Goal: Use online tool/utility: Utilize a website feature to perform a specific function

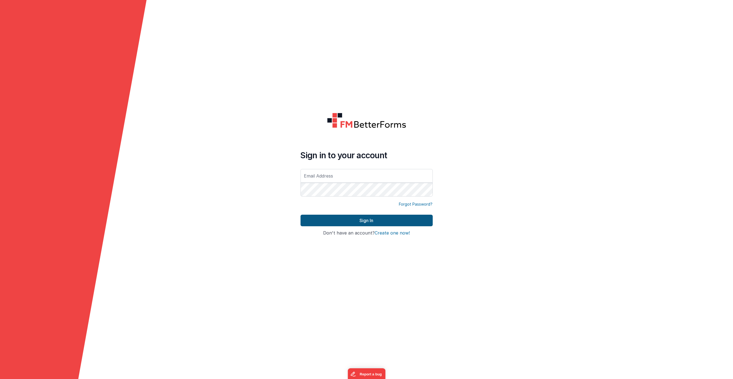
type input "[PERSON_NAME][EMAIL_ADDRESS][DOMAIN_NAME]"
click at [349, 223] on button "Sign In" at bounding box center [366, 221] width 132 height 12
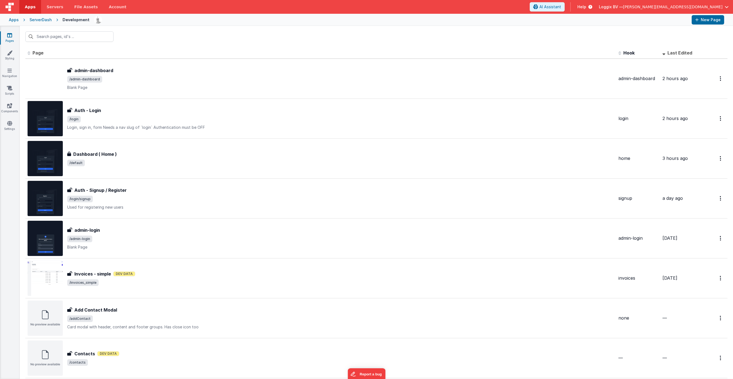
click at [10, 19] on div "Apps" at bounding box center [14, 20] width 10 height 6
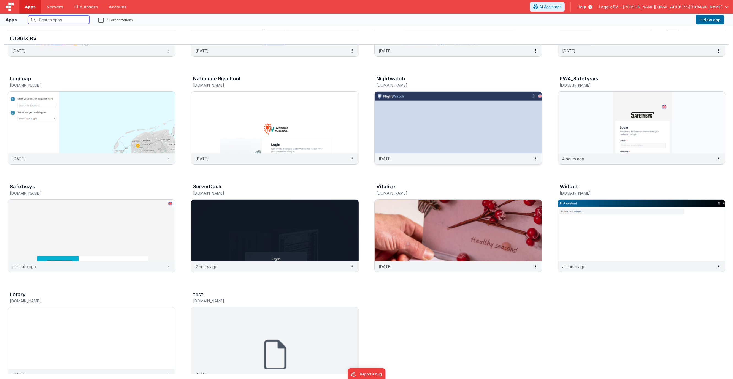
scroll to position [105, 0]
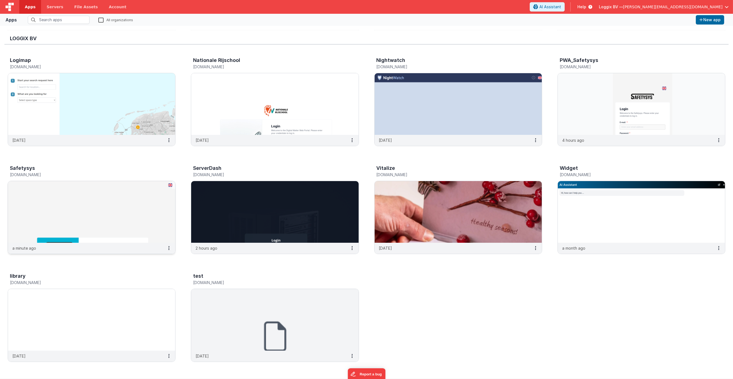
click at [135, 193] on img at bounding box center [91, 212] width 167 height 62
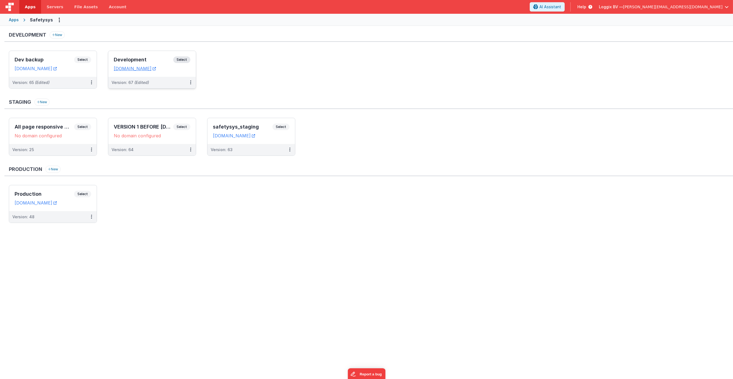
click at [162, 75] on div "Development Select URLs [DOMAIN_NAME]" at bounding box center [152, 64] width 88 height 26
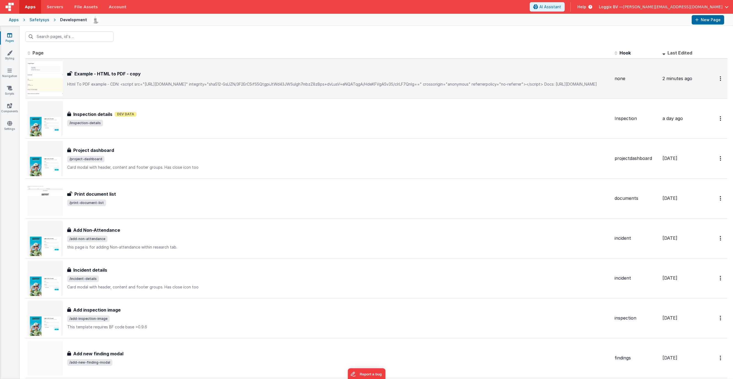
click at [200, 82] on p "Html To PDF example- CDN: <script src="[URL][DOMAIN_NAME]" integrity="sha512-G…" at bounding box center [338, 85] width 543 height 6
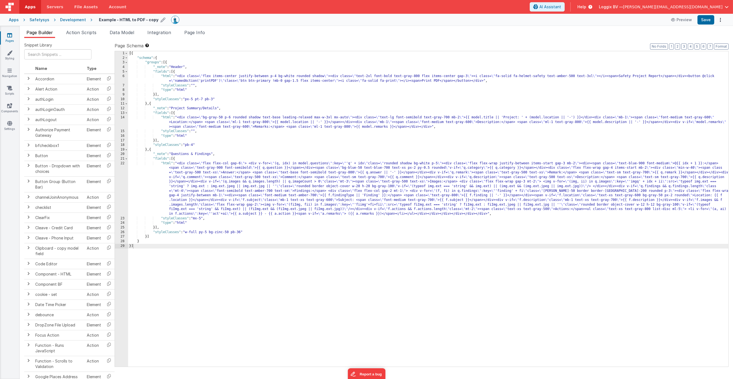
click at [131, 21] on h4 "Example - HTML to PDF - copy" at bounding box center [128, 20] width 59 height 4
type input "HSE Inspection Report"
click at [170, 20] on icon at bounding box center [172, 20] width 4 height 8
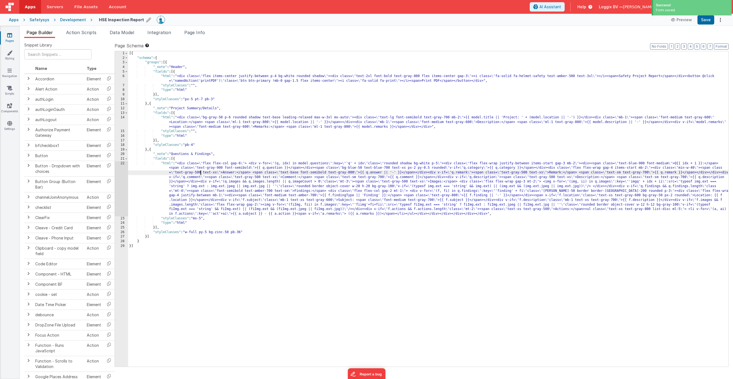
click at [201, 174] on div "[{ "schema" : { "groups" : [{ "_note" : "Header" , "fields" : [{ "html" : "<div…" at bounding box center [428, 213] width 600 height 325
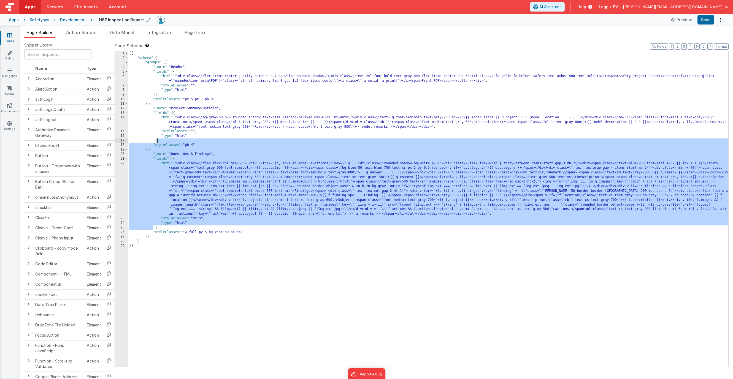
drag, startPoint x: 154, startPoint y: 226, endPoint x: 158, endPoint y: 142, distance: 84.1
click at [158, 142] on div "[{ "schema" : { "groups" : [{ "_note" : "Header" , "fields" : [{ "html" : "<div…" at bounding box center [428, 213] width 600 height 325
click at [169, 151] on div "[{ "schema" : { "groups" : [{ "_note" : "Header" , "fields" : [{ "html" : "<div…" at bounding box center [428, 213] width 600 height 325
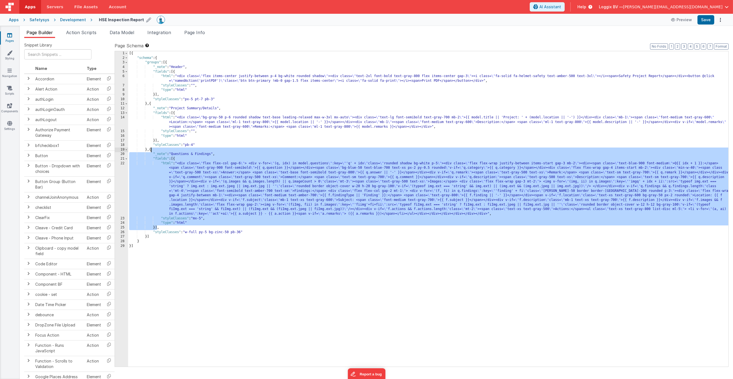
drag, startPoint x: 158, startPoint y: 228, endPoint x: 159, endPoint y: 159, distance: 69.7
click at [150, 150] on div "[{ "schema" : { "groups" : [{ "_note" : "Header" , "fields" : [{ "html" : "<div…" at bounding box center [428, 213] width 600 height 325
click at [168, 165] on div "[{ "schema" : { "groups" : [{ "_note" : "Header" , "fields" : [{ "html" : "<div…" at bounding box center [428, 213] width 600 height 325
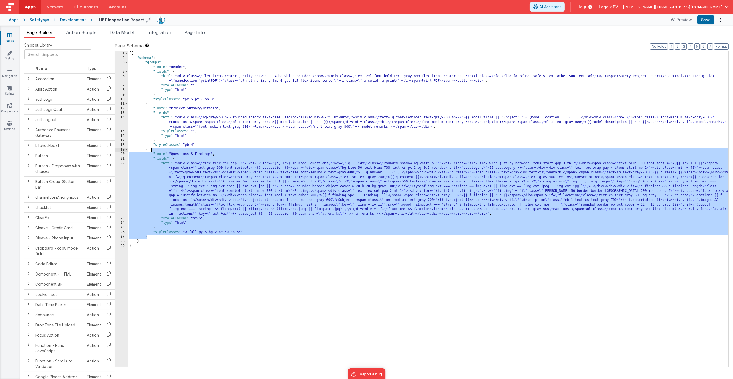
drag, startPoint x: 147, startPoint y: 238, endPoint x: 152, endPoint y: 151, distance: 86.3
click at [150, 148] on div "[{ "schema" : { "groups" : [{ "_note" : "Header" , "fields" : [{ "html" : "<div…" at bounding box center [428, 213] width 600 height 325
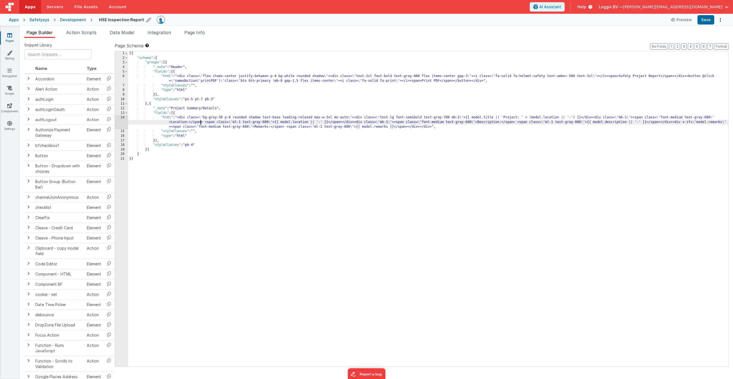
click at [201, 122] on div "[{ "schema" : { "groups" : [{ "_note" : "Header" , "fields" : [{ "html" : "<div…" at bounding box center [428, 213] width 600 height 325
click at [122, 122] on div "14" at bounding box center [121, 122] width 13 height 14
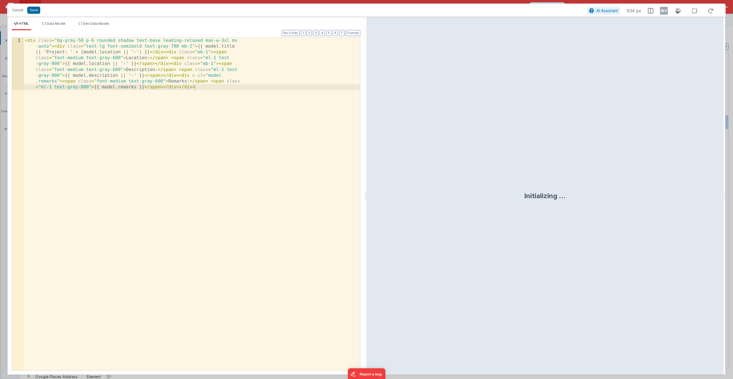
click at [164, 126] on div "< div class = "bg-gray-50 p-6 rounded shadow text-base leading-relaxed max-w-3x…" at bounding box center [192, 260] width 336 height 444
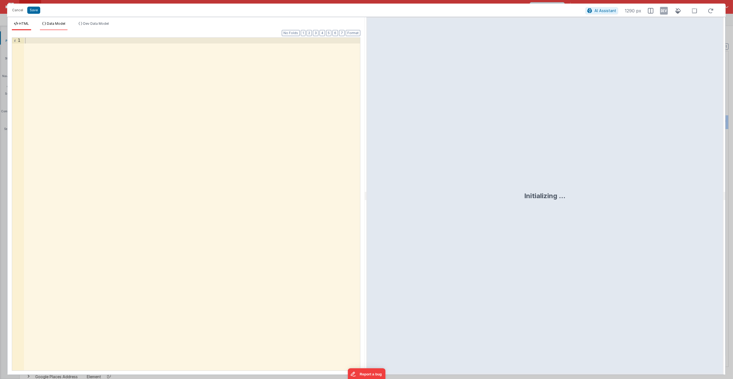
drag, startPoint x: 177, startPoint y: 23, endPoint x: 49, endPoint y: 25, distance: 128.3
click at [175, 24] on ul "HTML Data Model Dev Data Model" at bounding box center [185, 25] width 357 height 9
drag, startPoint x: 30, startPoint y: 12, endPoint x: 50, endPoint y: 17, distance: 20.3
click at [30, 12] on button "Save" at bounding box center [33, 10] width 13 height 7
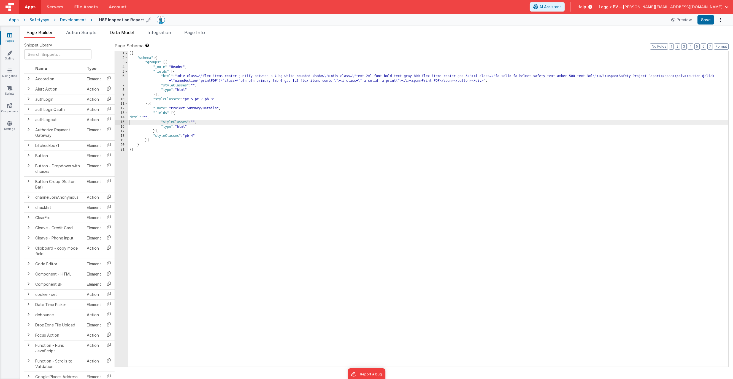
click at [121, 30] on span "Data Model" at bounding box center [122, 33] width 25 height 6
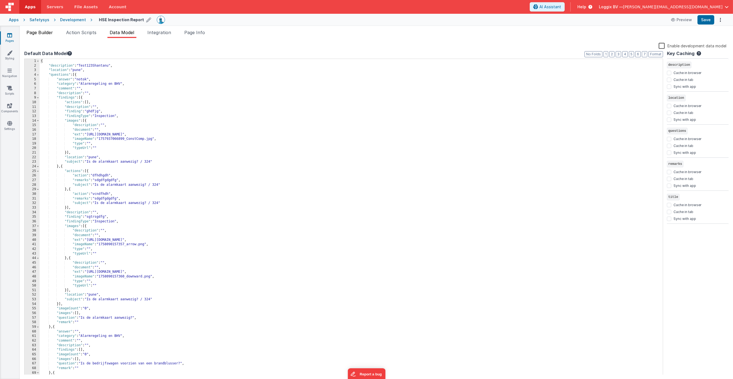
click at [45, 35] on li "Page Builder" at bounding box center [39, 33] width 31 height 9
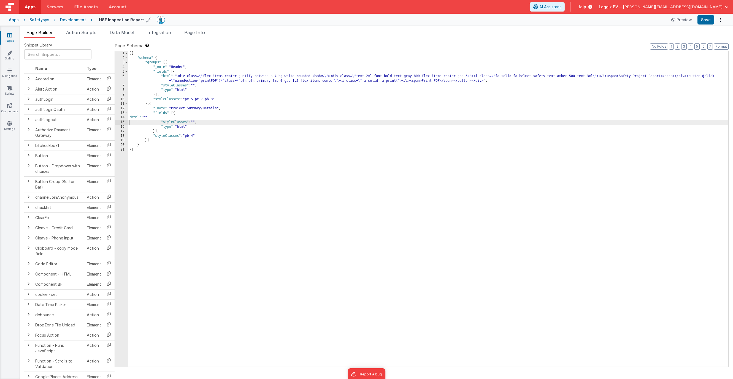
drag, startPoint x: 232, startPoint y: 137, endPoint x: 229, endPoint y: 138, distance: 2.9
click at [232, 137] on div "[{ "schema" : { "groups" : [{ "_note" : "Header" , "fields" : [{ "html" : "<div…" at bounding box center [428, 213] width 600 height 325
click at [564, 10] on button "AI Assistant" at bounding box center [547, 6] width 35 height 9
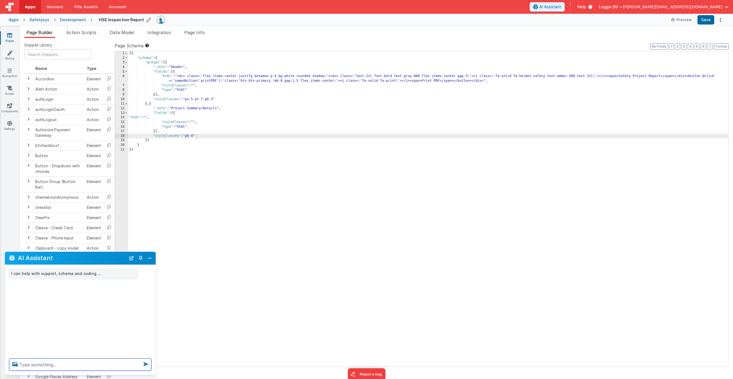
click at [62, 362] on textarea at bounding box center [80, 365] width 142 height 12
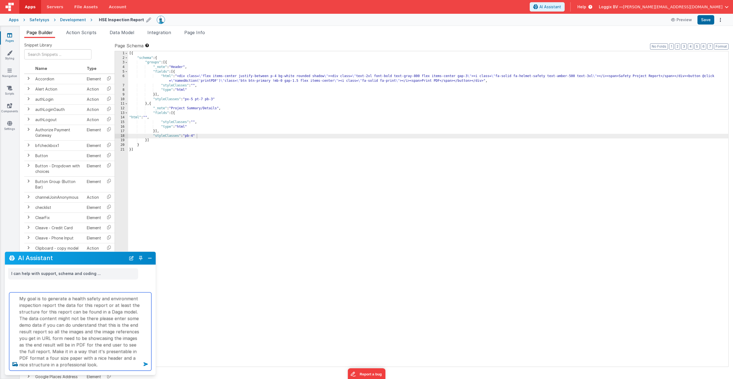
type textarea "My goal is to generate a health safety and environment inspection report the da…"
click at [145, 362] on icon at bounding box center [146, 364] width 9 height 9
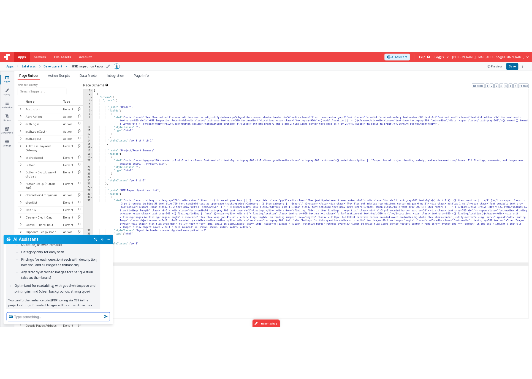
scroll to position [333, 0]
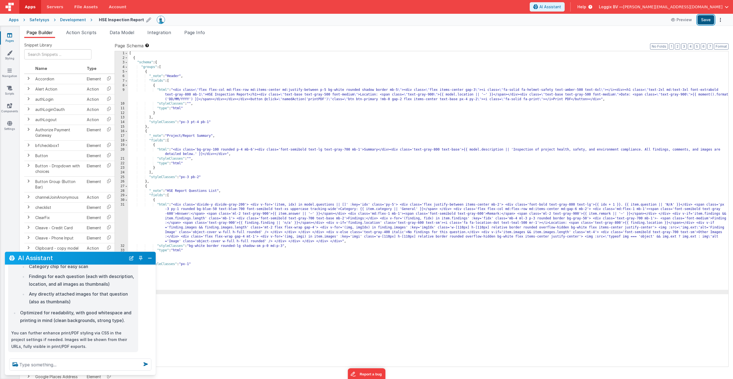
drag, startPoint x: 707, startPoint y: 18, endPoint x: 702, endPoint y: 19, distance: 4.8
click at [707, 18] on button "Save" at bounding box center [705, 19] width 17 height 9
click at [675, 19] on icon at bounding box center [674, 20] width 6 height 4
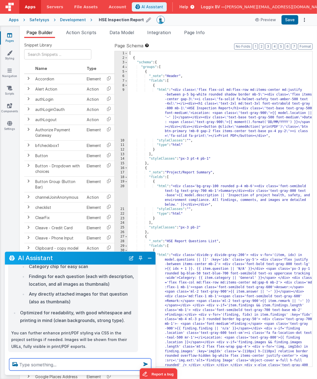
click at [34, 366] on textarea at bounding box center [80, 365] width 142 height 12
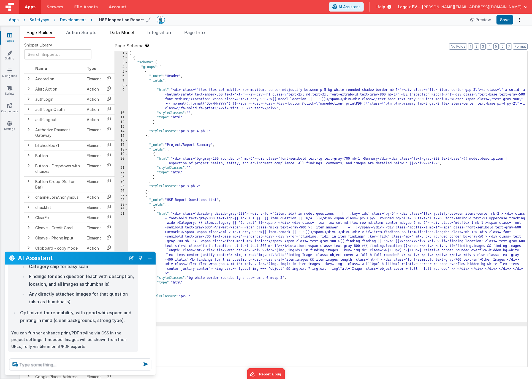
click at [126, 33] on span "Data Model" at bounding box center [122, 33] width 25 height 6
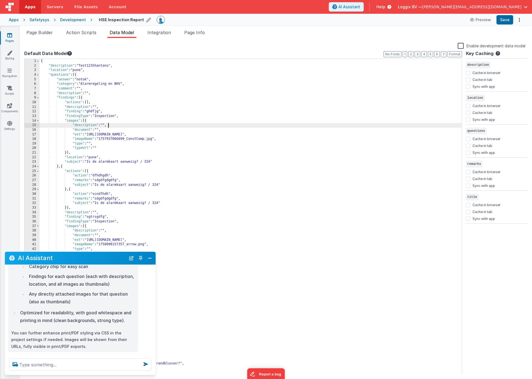
click at [155, 127] on div "{ "description" : "Test123Shantanu" , "location" : "pune" , "questions" : [{ "a…" at bounding box center [251, 221] width 422 height 325
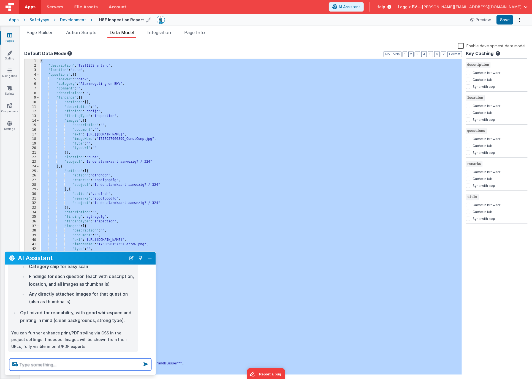
click at [37, 366] on textarea at bounding box center [80, 365] width 142 height 12
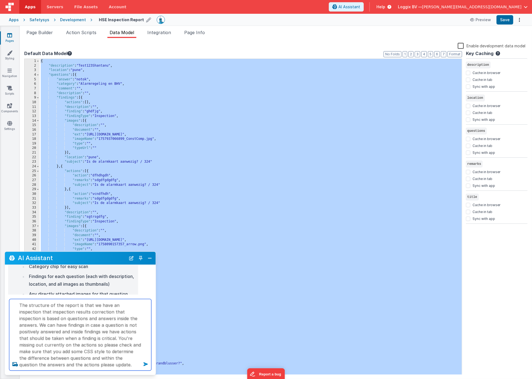
type textarea "The structure of the report is that we have an inspection that inspection resul…"
click at [144, 365] on icon at bounding box center [146, 364] width 9 height 9
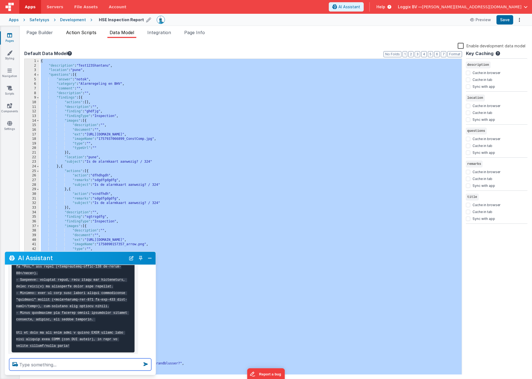
scroll to position [1139, 0]
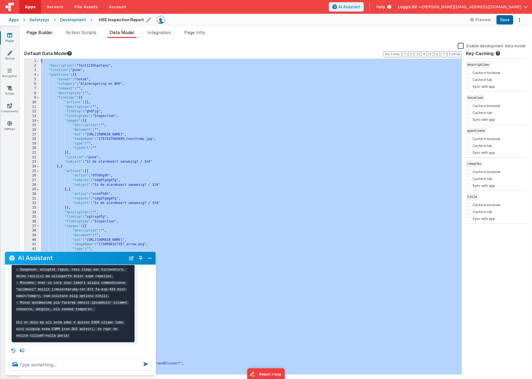
click at [45, 33] on span "Page Builder" at bounding box center [39, 33] width 26 height 6
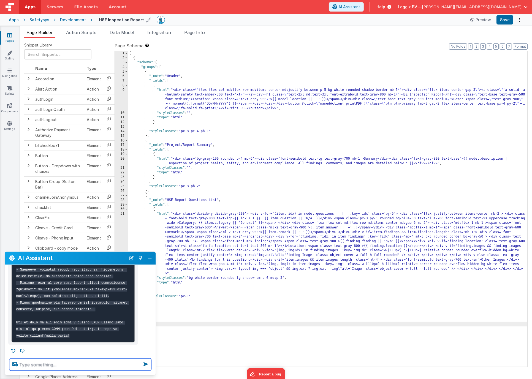
click at [41, 364] on textarea at bounding box center [80, 365] width 142 height 12
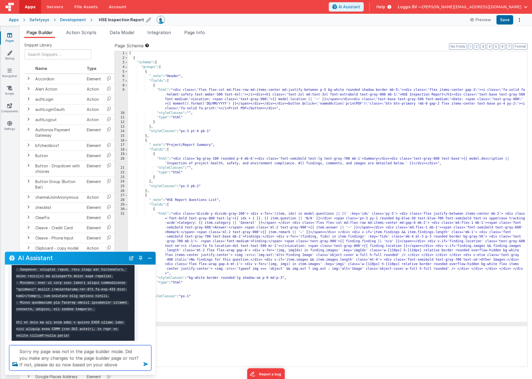
type textarea "Sorry my page was not in the page builder mode. Did you make any changes to the…"
click at [145, 363] on icon at bounding box center [146, 364] width 9 height 9
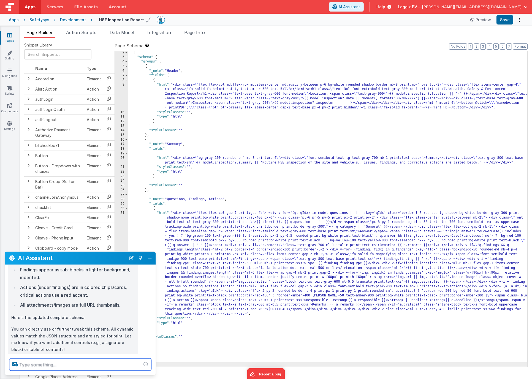
scroll to position [1402, 0]
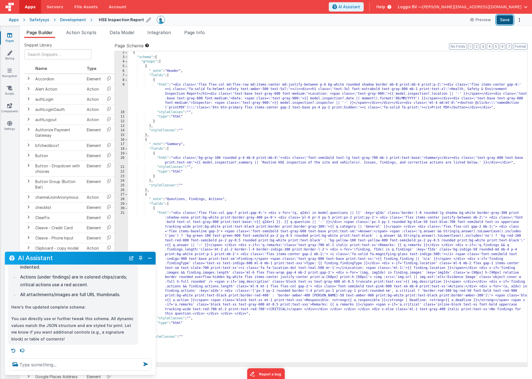
click at [508, 20] on button "Save" at bounding box center [504, 19] width 17 height 9
click at [487, 20] on button "Preview" at bounding box center [481, 19] width 28 height 9
click at [87, 363] on textarea at bounding box center [80, 365] width 142 height 12
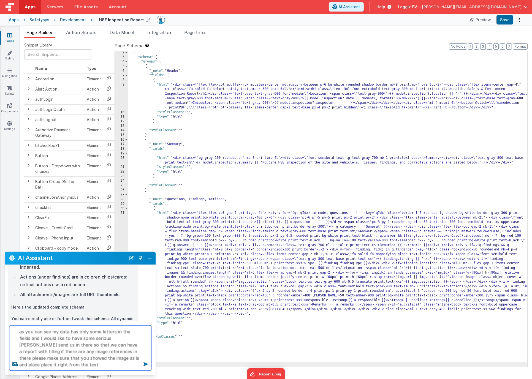
click at [120, 339] on textarea "as you can see my data has only some letters in the fields and I would like to …" at bounding box center [80, 348] width 142 height 45
type textarea "as you can see my data has only some letters in the fields and I would like to …"
click at [148, 363] on icon at bounding box center [146, 364] width 9 height 9
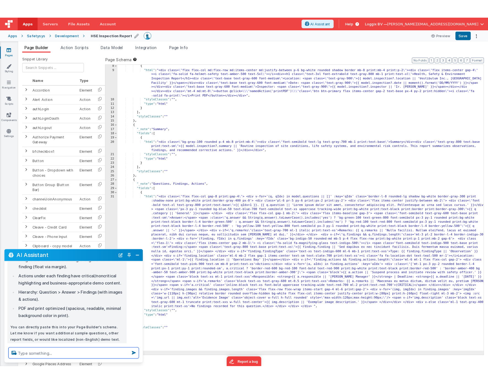
scroll to position [1736, 0]
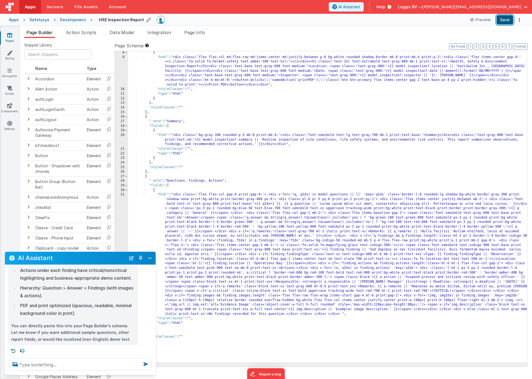
drag, startPoint x: 508, startPoint y: 17, endPoint x: 504, endPoint y: 17, distance: 3.7
click at [508, 17] on button "Save" at bounding box center [504, 19] width 17 height 9
click at [477, 19] on button "Preview" at bounding box center [481, 19] width 28 height 9
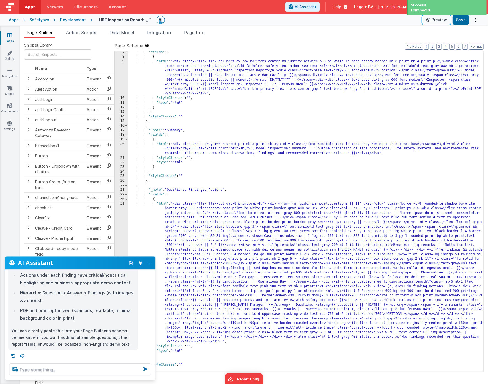
scroll to position [29, 0]
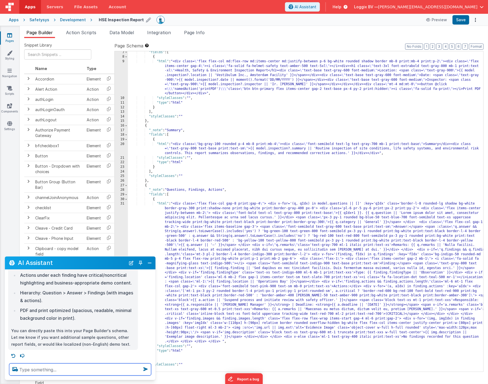
click at [61, 368] on textarea at bounding box center [80, 369] width 142 height 12
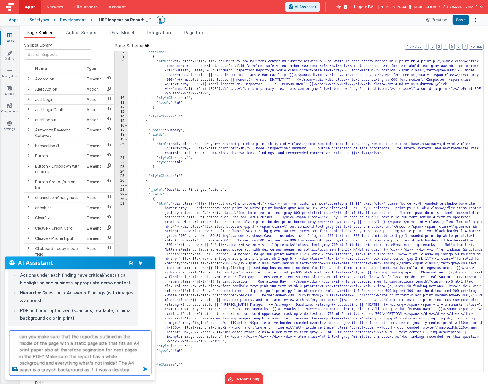
type textarea "can you make sure that the report is outlined in the middle of the page with a …"
click at [146, 368] on icon at bounding box center [146, 369] width 9 height 9
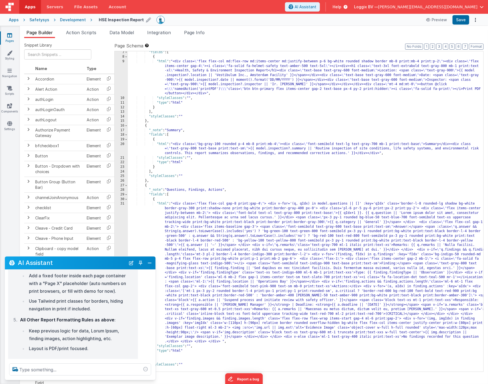
scroll to position [2067, 0]
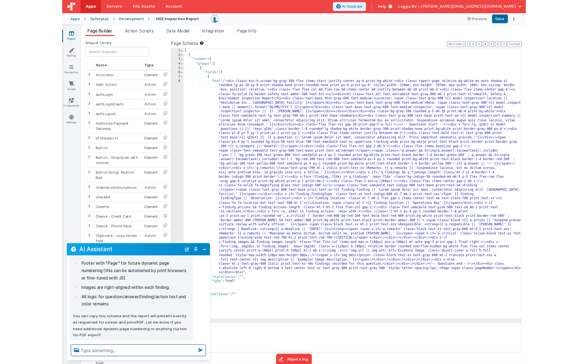
scroll to position [2238, 0]
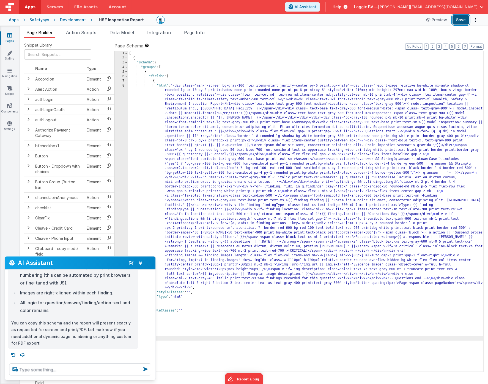
click at [462, 20] on button "Save" at bounding box center [461, 19] width 17 height 9
click at [441, 20] on button "Preview" at bounding box center [437, 19] width 28 height 9
